Goal: Transaction & Acquisition: Purchase product/service

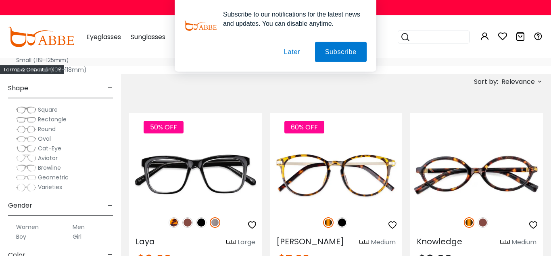
scroll to position [82, 0]
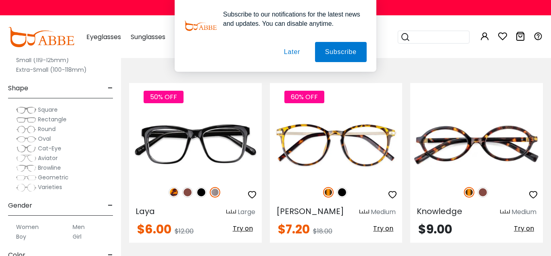
click at [0, 0] on button "Later" at bounding box center [0, 0] width 0 height 0
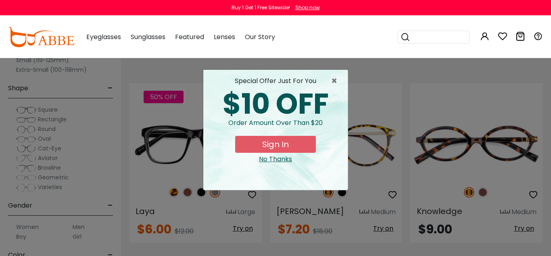
click at [290, 144] on button "Sign In" at bounding box center [275, 144] width 81 height 17
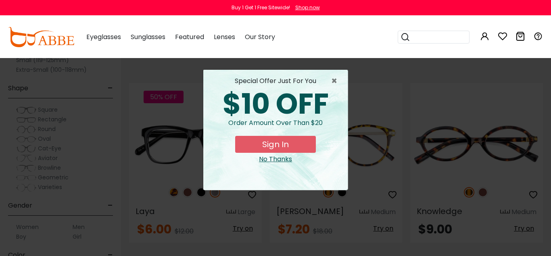
scroll to position [0, 0]
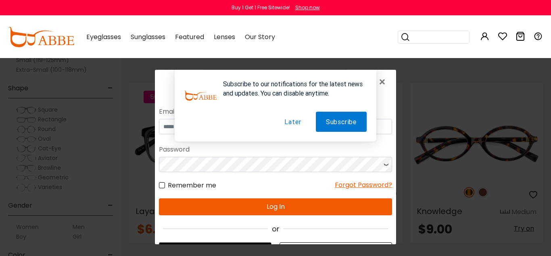
click at [284, 117] on button "Later" at bounding box center [292, 121] width 37 height 20
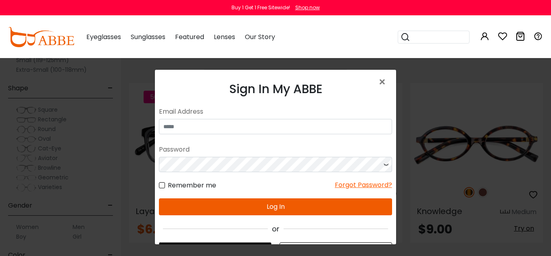
scroll to position [62, 0]
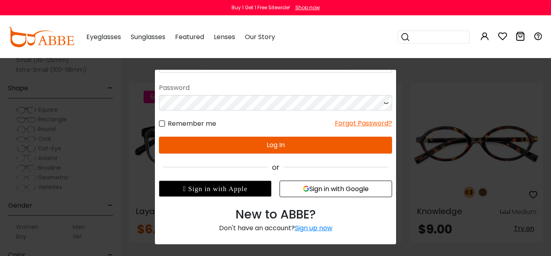
click at [304, 189] on icon "button" at bounding box center [306, 188] width 6 height 6
click at [313, 225] on div "Sign up now" at bounding box center [314, 227] width 38 height 9
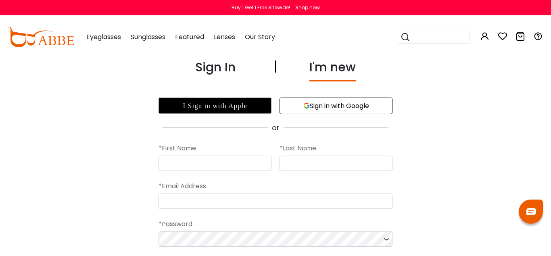
click at [315, 105] on button "Sign in with Google" at bounding box center [336, 106] width 113 height 17
click at [311, 102] on button "Sign in with Google" at bounding box center [336, 106] width 113 height 17
click at [329, 104] on button "Sign in with Google" at bounding box center [336, 106] width 113 height 17
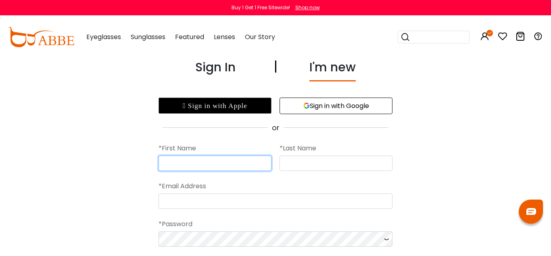
click at [227, 161] on input "text" at bounding box center [215, 163] width 113 height 15
type input "******"
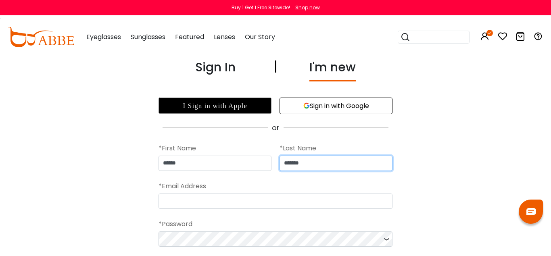
type input "*******"
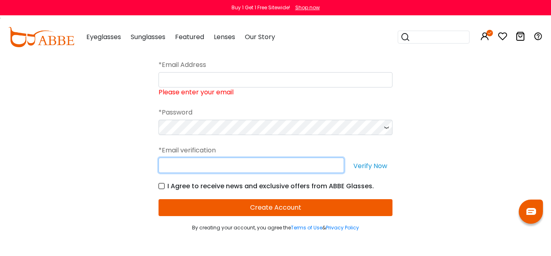
scroll to position [35, 0]
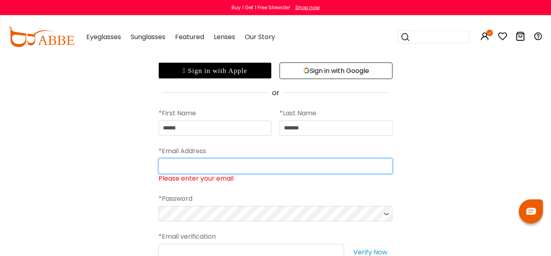
click at [208, 172] on input "Please enter your email" at bounding box center [276, 166] width 234 height 15
type input "**********"
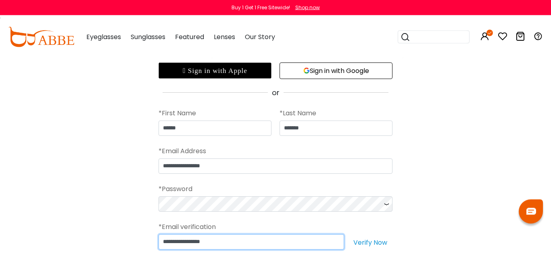
type input "**********"
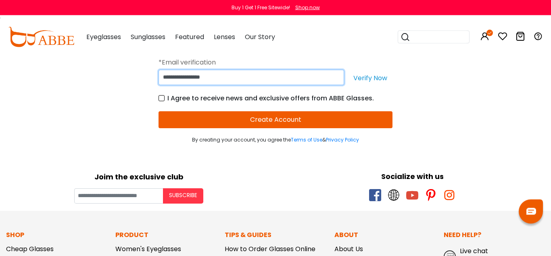
scroll to position [158, 0]
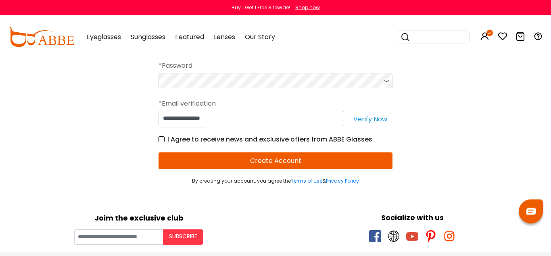
click at [261, 158] on button "Create Account" at bounding box center [276, 161] width 234 height 17
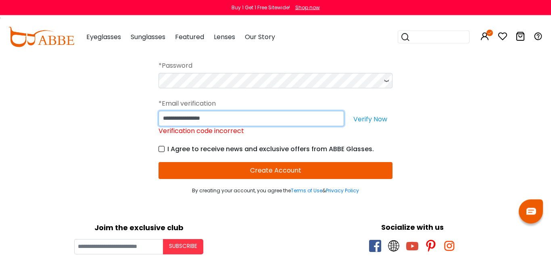
click at [270, 117] on input "**********" at bounding box center [252, 118] width 186 height 15
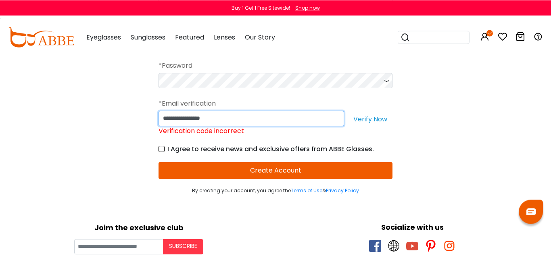
drag, startPoint x: 255, startPoint y: 119, endPoint x: 107, endPoint y: 144, distance: 149.3
click at [159, 126] on input "**********" at bounding box center [252, 118] width 186 height 15
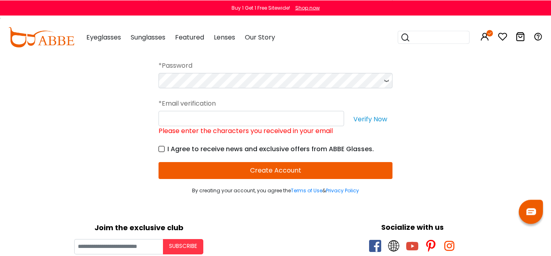
click at [362, 118] on button "Verify Now" at bounding box center [370, 118] width 44 height 15
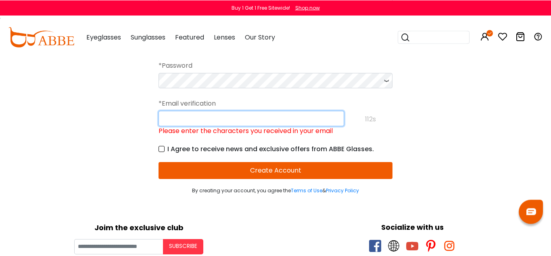
click at [176, 123] on input "Please enter the characters you received in your email" at bounding box center [252, 118] width 186 height 15
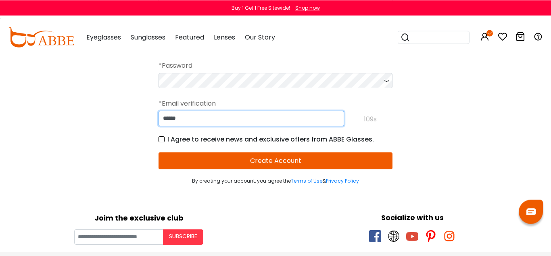
type input "******"
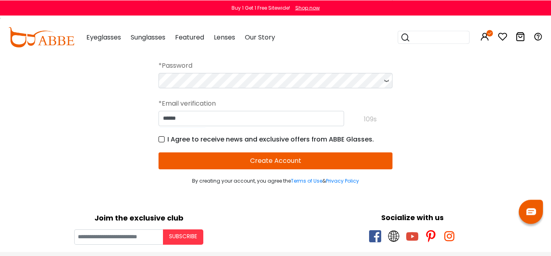
scroll to position [158, 0]
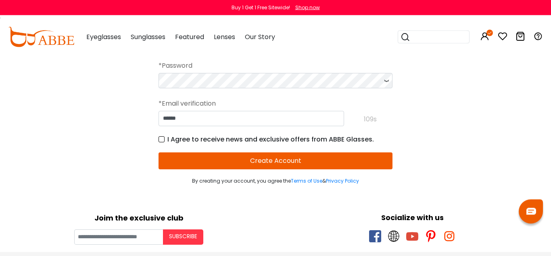
click at [322, 161] on button "Create Account" at bounding box center [276, 161] width 234 height 17
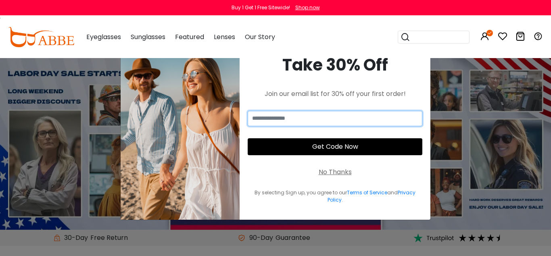
click at [318, 113] on input "email" at bounding box center [335, 118] width 175 height 15
type input "**********"
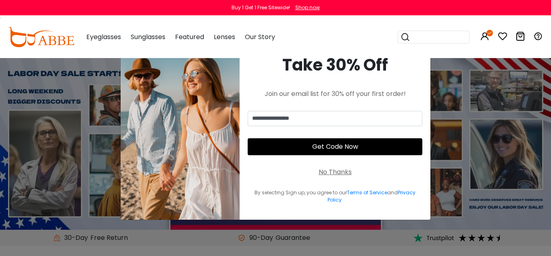
click at [341, 142] on button "Get Code Now" at bounding box center [335, 146] width 175 height 17
click at [345, 144] on button "Get Code Now" at bounding box center [335, 146] width 175 height 17
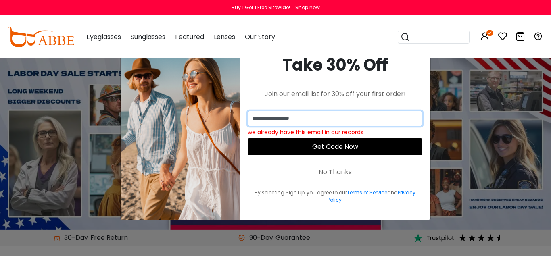
drag, startPoint x: 350, startPoint y: 117, endPoint x: 147, endPoint y: 116, distance: 203.3
click at [248, 116] on input "**********" at bounding box center [335, 118] width 175 height 15
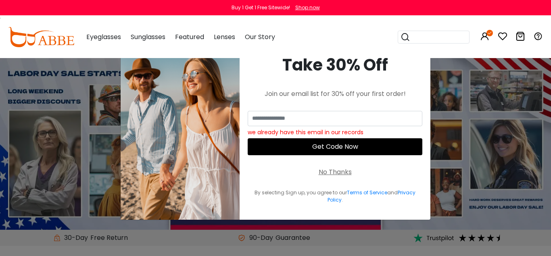
click at [336, 171] on div "No Thanks" at bounding box center [335, 172] width 33 height 10
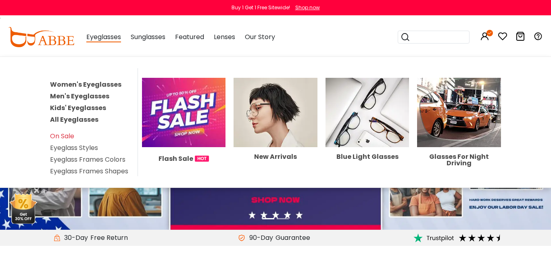
click at [86, 82] on link "Women's Eyeglasses" at bounding box center [85, 84] width 71 height 9
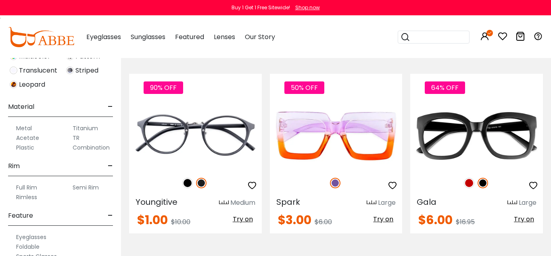
scroll to position [334, 0]
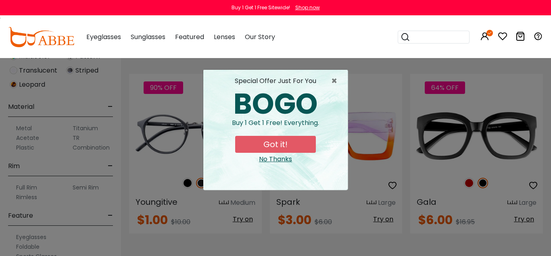
click at [258, 148] on button "Got it!" at bounding box center [275, 144] width 81 height 17
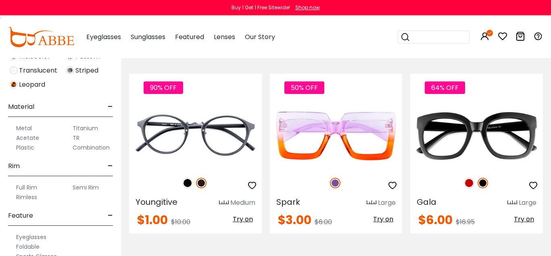
click at [0, 0] on img at bounding box center [0, 0] width 0 height 0
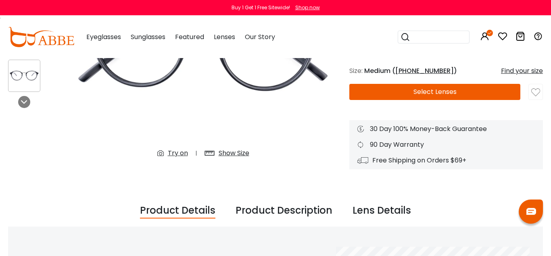
scroll to position [165, 0]
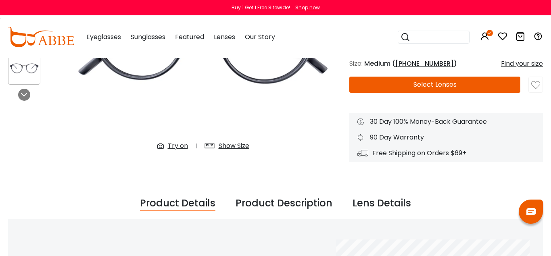
click at [422, 84] on button "Select Lenses" at bounding box center [434, 85] width 171 height 16
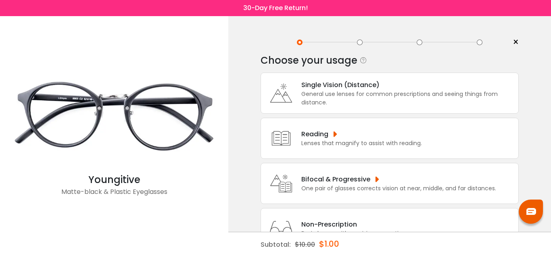
click at [335, 184] on div "Bifocal & Progressive One pair of glasses corrects vision at near, middle, and …" at bounding box center [390, 183] width 258 height 41
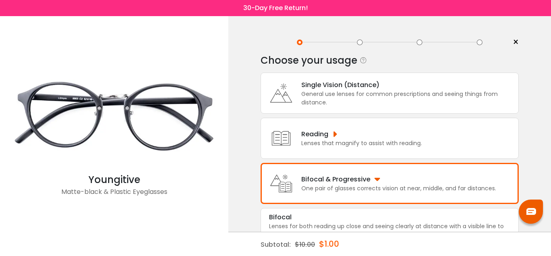
click at [333, 105] on div "General use lenses for common prescriptions and seeing things from distance." at bounding box center [407, 98] width 213 height 17
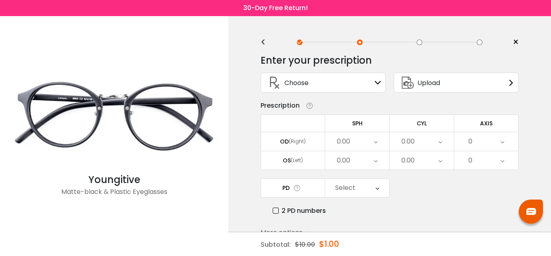
click at [375, 146] on icon at bounding box center [376, 141] width 4 height 19
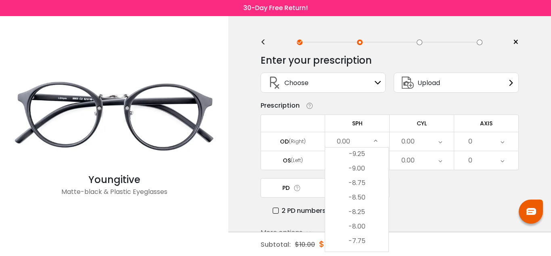
scroll to position [722, 0]
click at [369, 161] on li "-7.50" at bounding box center [356, 159] width 63 height 15
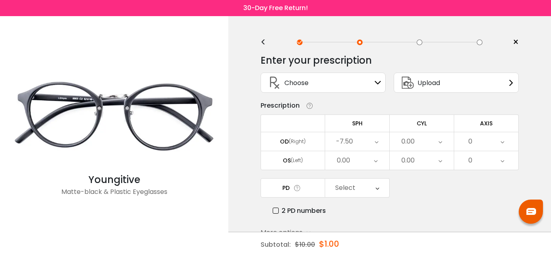
click at [443, 150] on div "0.00" at bounding box center [422, 141] width 64 height 19
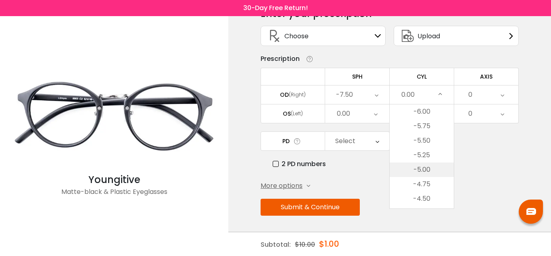
scroll to position [0, 0]
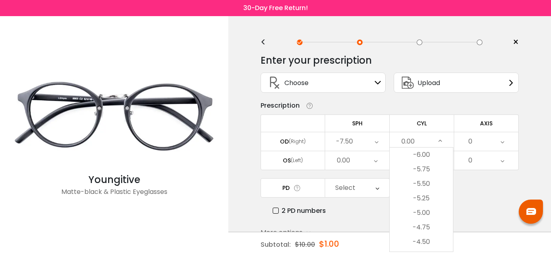
click at [440, 111] on div "Prescription" at bounding box center [390, 106] width 258 height 10
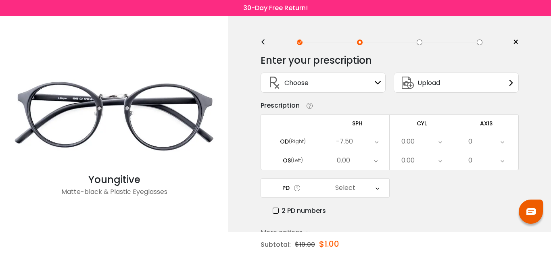
click at [380, 168] on div "0.00" at bounding box center [357, 160] width 64 height 19
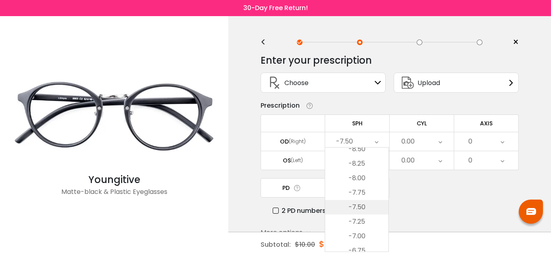
click at [365, 209] on li "-7.50" at bounding box center [356, 207] width 63 height 15
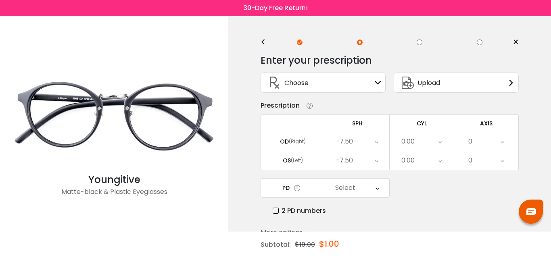
click at [377, 191] on icon at bounding box center [378, 188] width 4 height 19
click at [374, 203] on li "63" at bounding box center [356, 207] width 63 height 15
click at [479, 143] on div "0" at bounding box center [486, 141] width 64 height 19
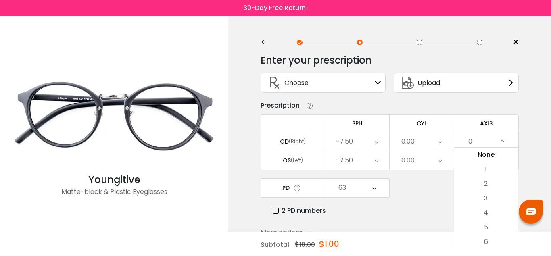
click at [479, 143] on div "0" at bounding box center [486, 141] width 64 height 19
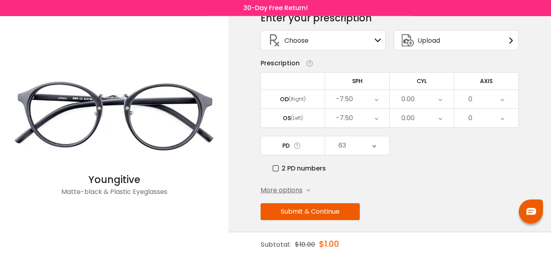
scroll to position [51, 0]
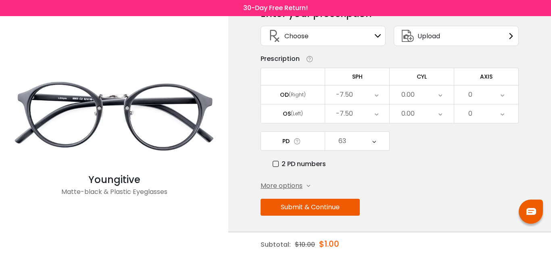
click at [305, 208] on button "Submit & Continue" at bounding box center [310, 207] width 99 height 17
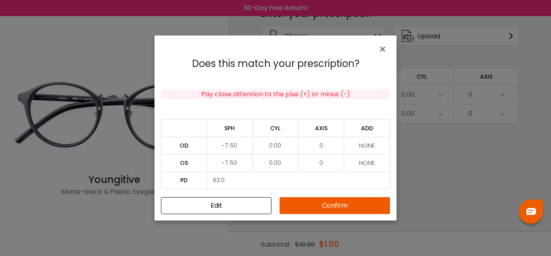
click at [305, 208] on button "Confirm" at bounding box center [335, 205] width 111 height 17
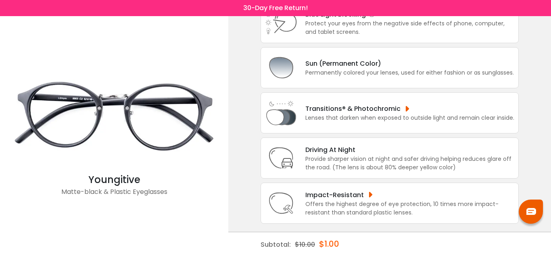
scroll to position [142, 0]
click at [349, 157] on div "Provide sharper vision at night and safer driving helping reduces glare off the…" at bounding box center [409, 163] width 209 height 17
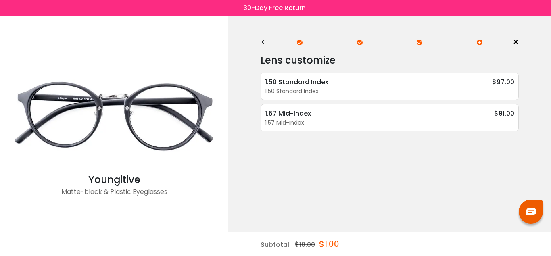
scroll to position [0, 0]
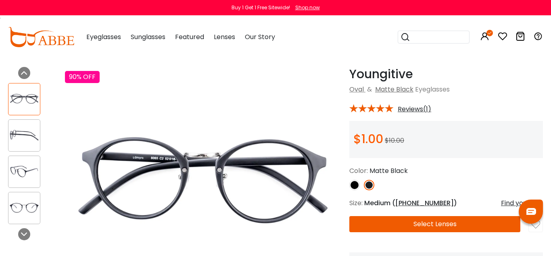
scroll to position [41, 0]
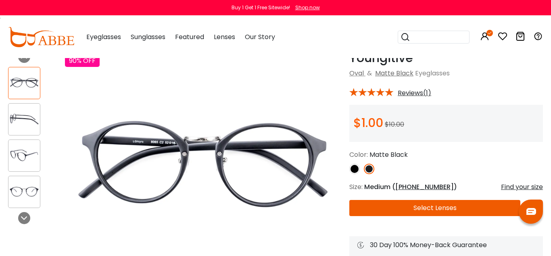
click at [407, 200] on div "Youngitive Matte Black Oval & Matte Black Eyeglasses * Reviews(1) $1.00" at bounding box center [446, 168] width 194 height 235
click at [407, 200] on button "Select Lenses" at bounding box center [434, 208] width 171 height 16
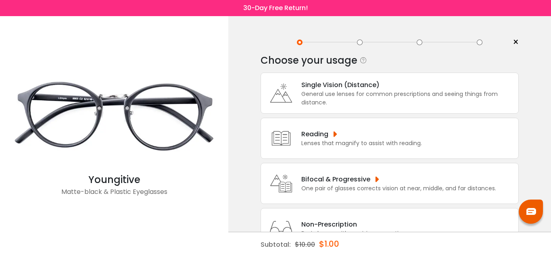
scroll to position [59, 0]
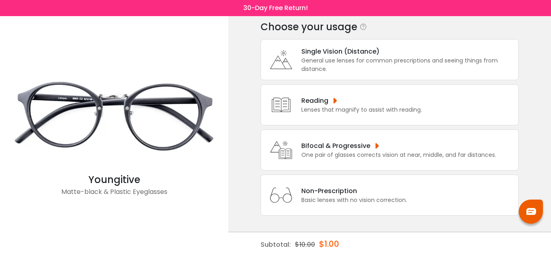
click at [337, 56] on div "General use lenses for common prescriptions and seeing things from distance." at bounding box center [407, 64] width 213 height 17
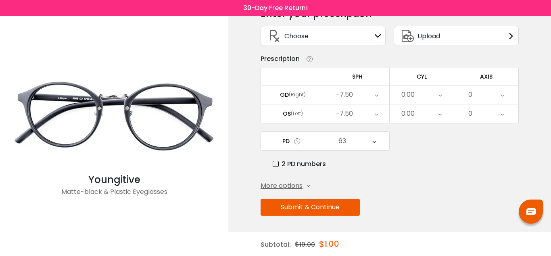
scroll to position [51, 0]
click at [337, 209] on button "Submit & Continue" at bounding box center [310, 207] width 99 height 17
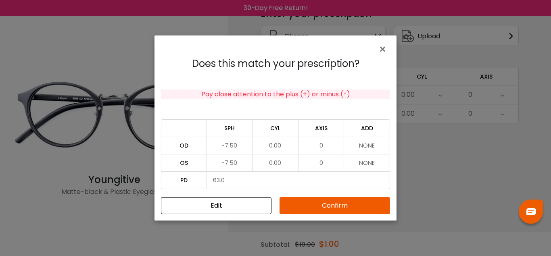
click at [309, 206] on button "Confirm" at bounding box center [335, 205] width 111 height 17
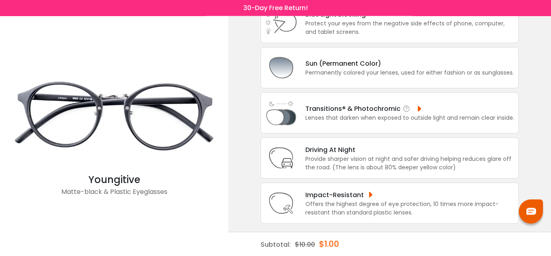
scroll to position [142, 0]
click at [321, 155] on div "Provide sharper vision at night and safer driving helping reduces glare off the…" at bounding box center [409, 163] width 209 height 17
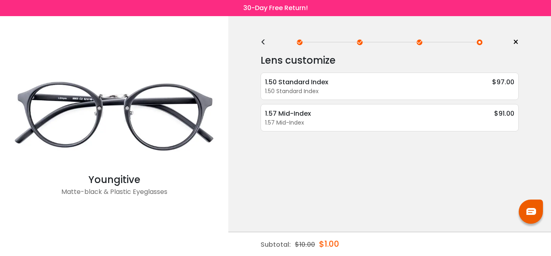
scroll to position [0, 0]
click at [262, 44] on div "<" at bounding box center [267, 42] width 12 height 6
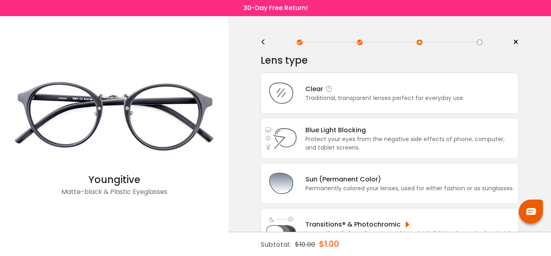
click at [328, 107] on div "Clear Traditional, transparent lenses perfect for everyday use." at bounding box center [390, 93] width 258 height 41
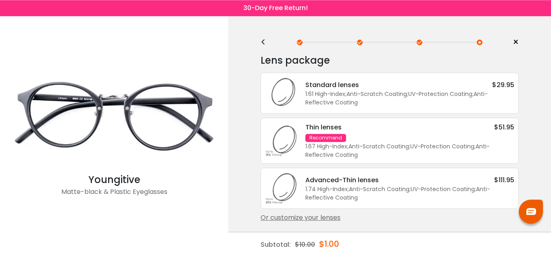
scroll to position [13, 0]
